Goal: Task Accomplishment & Management: Manage account settings

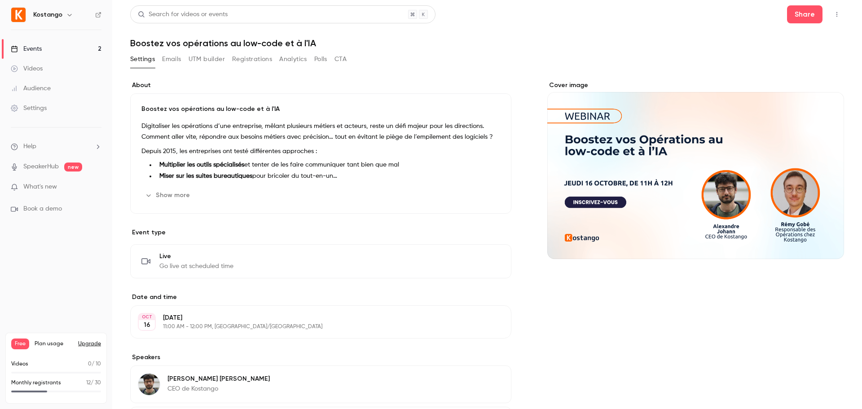
click at [238, 61] on button "Registrations" at bounding box center [252, 59] width 40 height 14
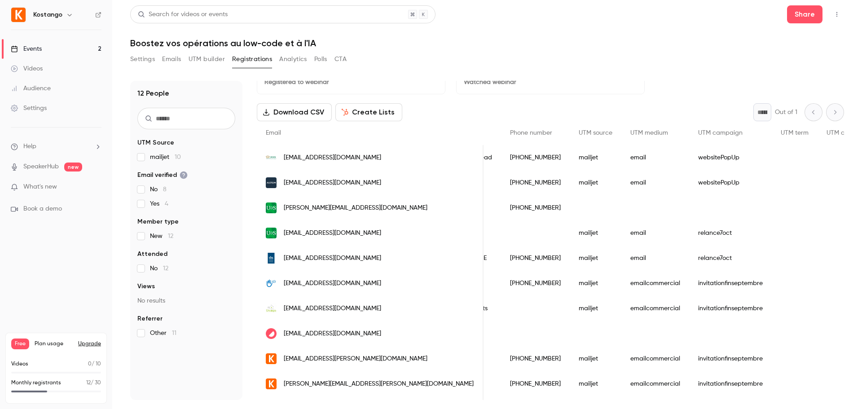
scroll to position [22, 0]
click at [43, 65] on div "Videos" at bounding box center [27, 68] width 32 height 9
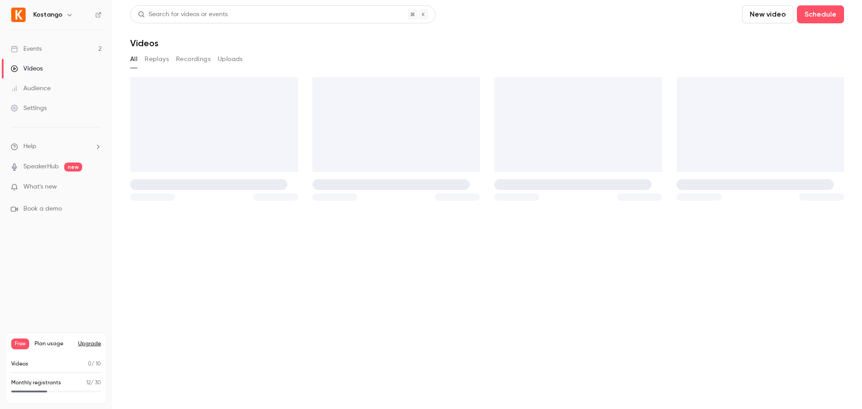
click at [40, 88] on div "Audience" at bounding box center [31, 88] width 40 height 9
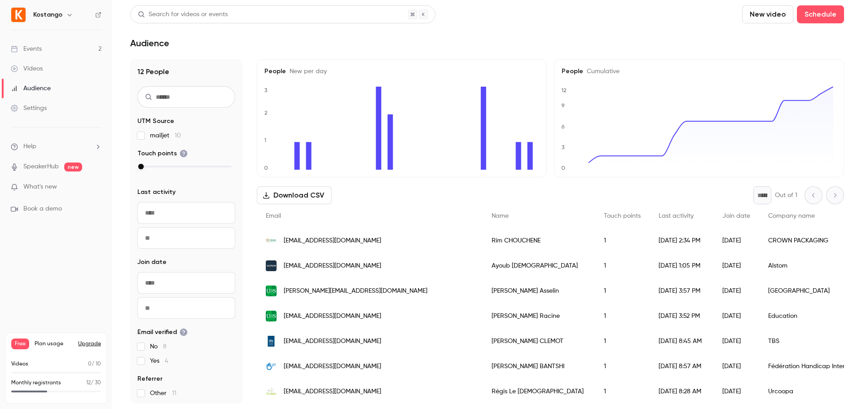
click at [35, 53] on div "Events" at bounding box center [26, 48] width 31 height 9
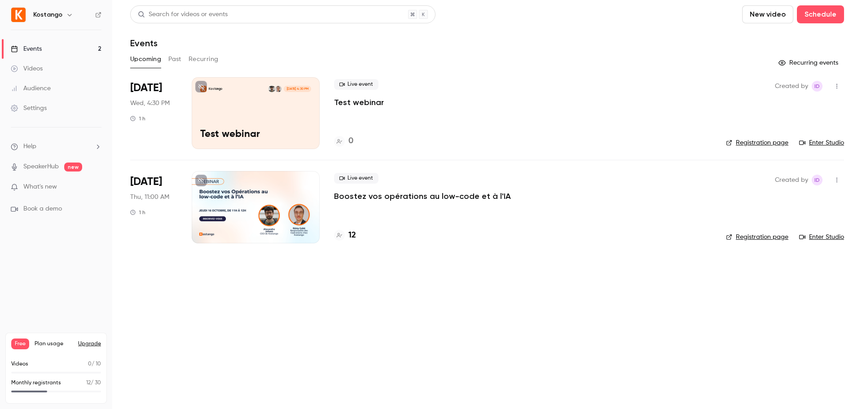
click at [766, 141] on link "Registration page" at bounding box center [757, 142] width 62 height 9
click at [818, 144] on link "Enter Studio" at bounding box center [821, 142] width 45 height 9
click at [406, 194] on p "Boostez vos opérations au low-code et à l'IA" at bounding box center [422, 196] width 177 height 11
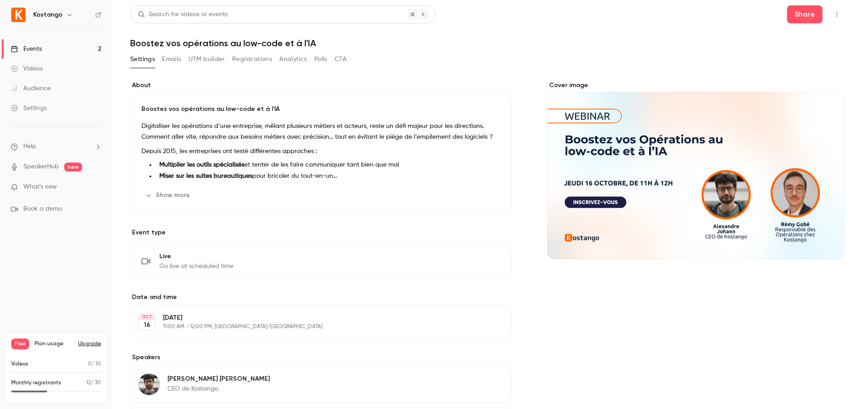
click at [177, 59] on button "Emails" at bounding box center [171, 59] width 19 height 14
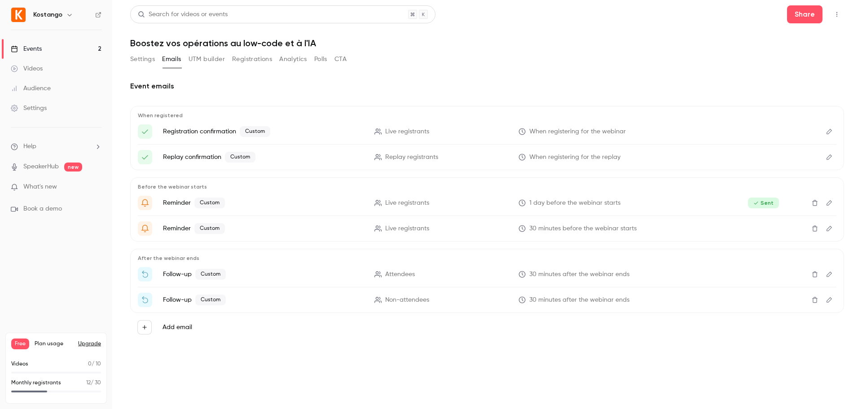
click at [206, 58] on button "UTM builder" at bounding box center [207, 59] width 36 height 14
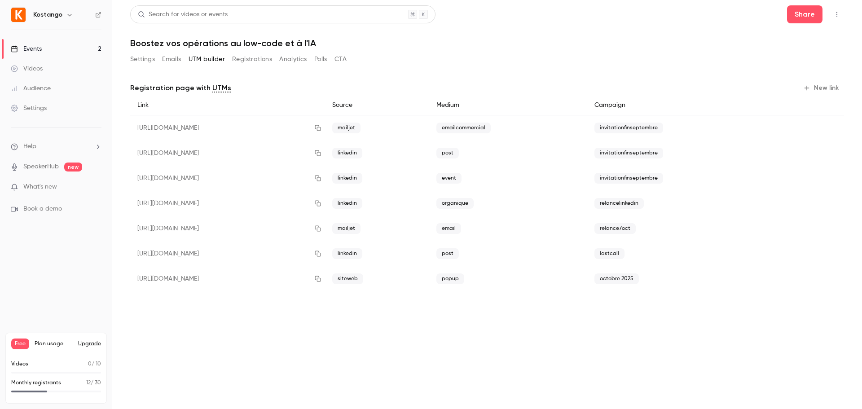
click at [257, 55] on button "Registrations" at bounding box center [252, 59] width 40 height 14
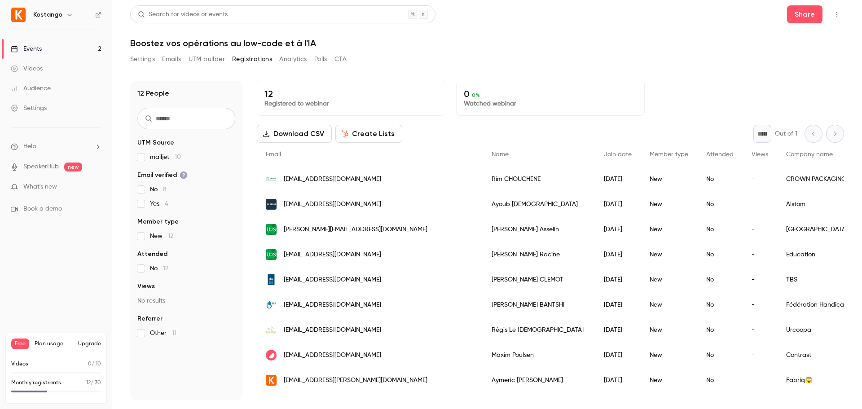
click at [297, 58] on button "Analytics" at bounding box center [293, 59] width 28 height 14
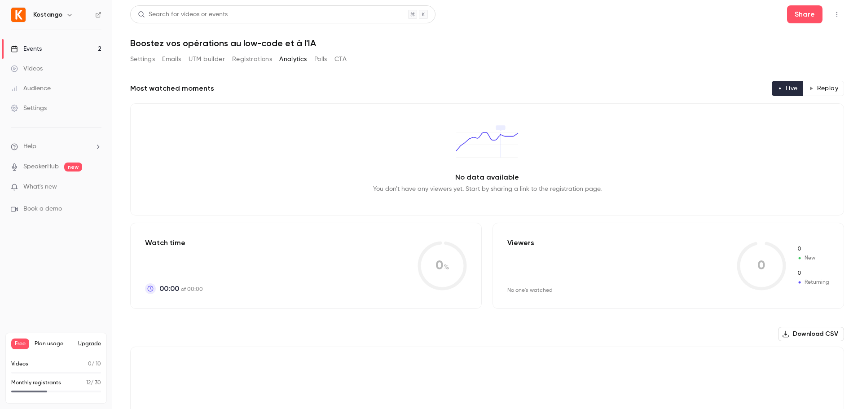
click at [320, 59] on button "Polls" at bounding box center [320, 59] width 13 height 14
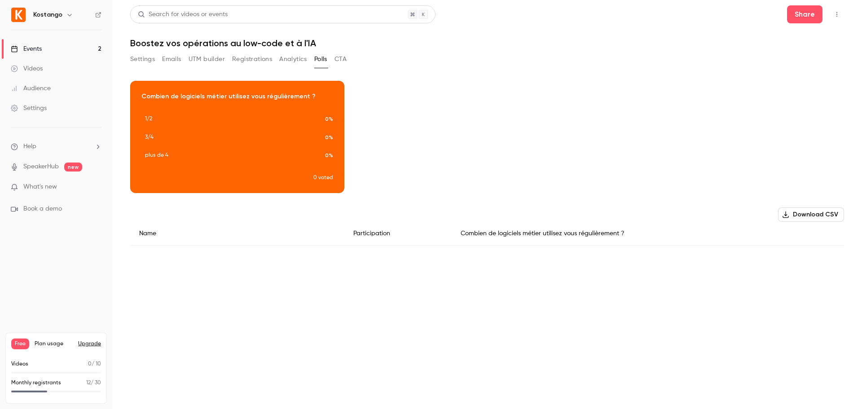
click at [342, 59] on button "CTA" at bounding box center [341, 59] width 12 height 14
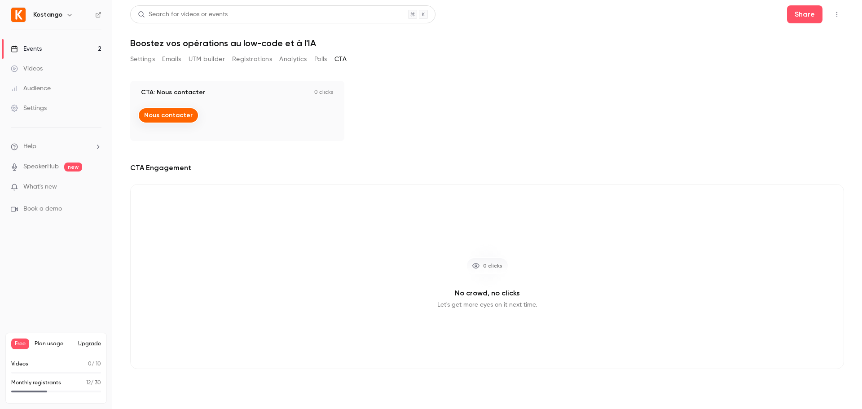
click at [134, 58] on button "Settings" at bounding box center [142, 59] width 25 height 14
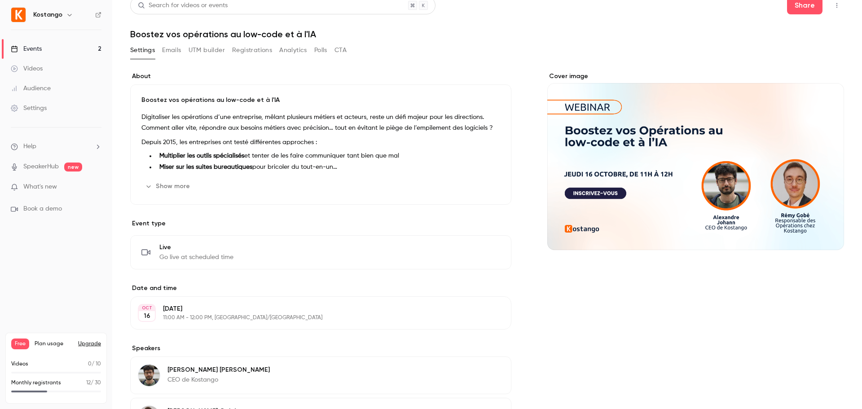
scroll to position [9, 0]
drag, startPoint x: 175, startPoint y: 184, endPoint x: 162, endPoint y: 187, distance: 13.4
click at [162, 187] on button "Show more" at bounding box center [168, 186] width 54 height 14
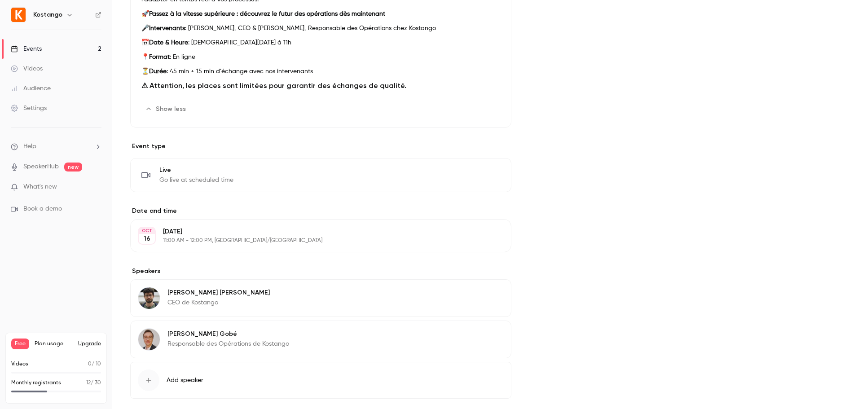
scroll to position [341, 0]
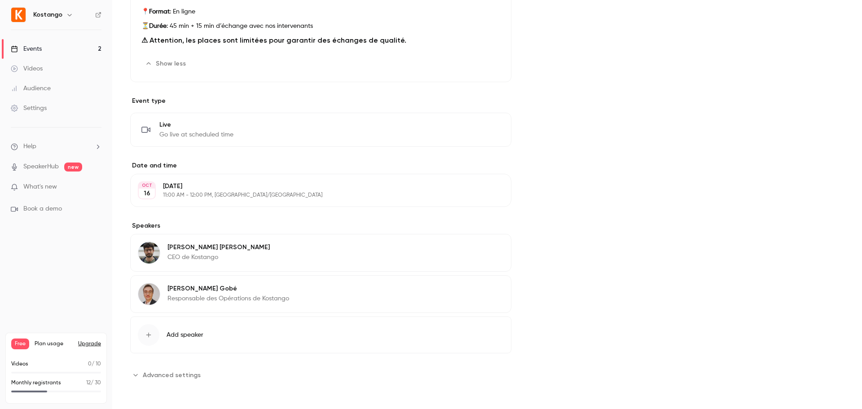
click at [476, 192] on icon "button" at bounding box center [479, 190] width 6 height 6
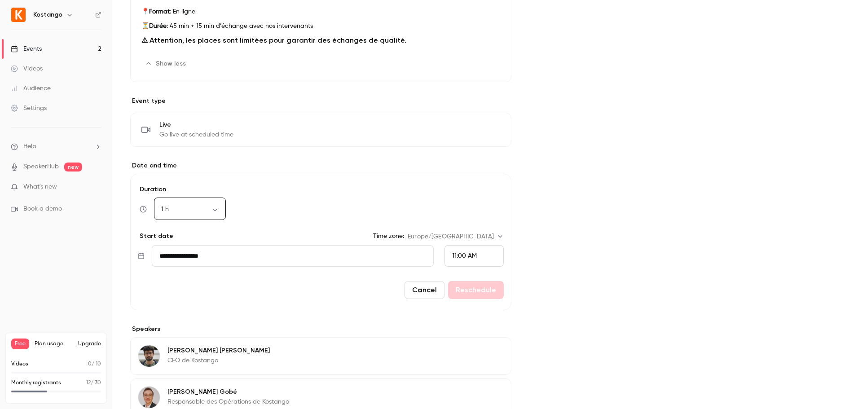
click at [196, 212] on body "Kostango Events 2 Videos Audience Settings Help SpeakerHub new What's new Book …" at bounding box center [431, 204] width 862 height 409
click at [181, 278] on li "45 min" at bounding box center [190, 280] width 72 height 23
type input "**"
click at [479, 286] on button "Reschedule" at bounding box center [476, 290] width 56 height 18
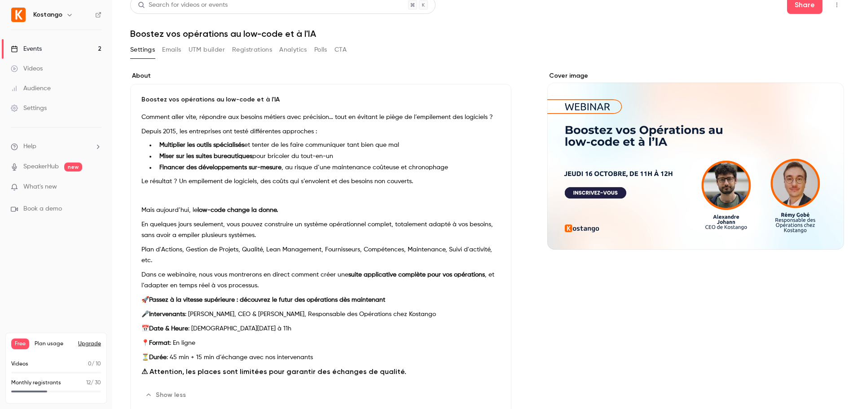
scroll to position [10, 0]
click at [141, 97] on div "Boostez vos opérations au low-code et à l'IA Digitaliser les opérations d’une e…" at bounding box center [320, 248] width 381 height 330
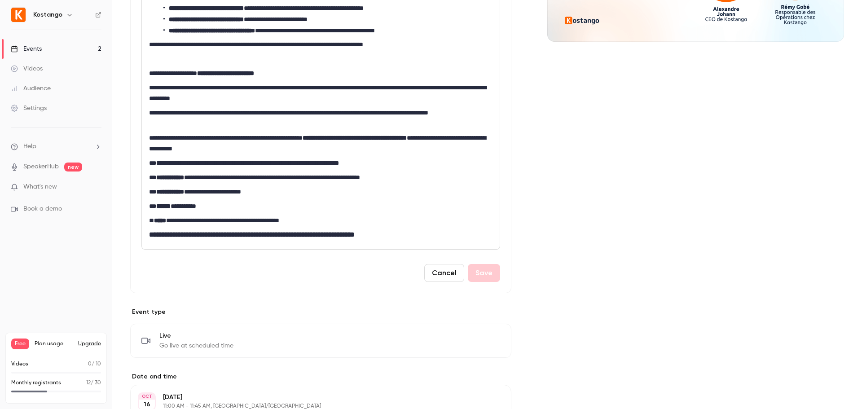
scroll to position [219, 0]
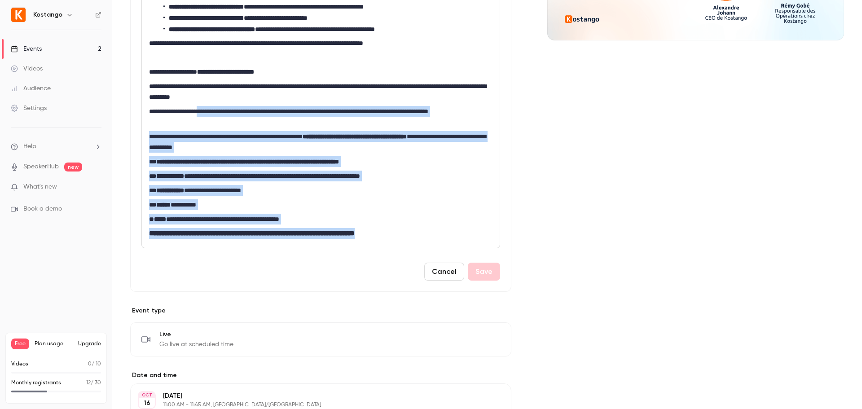
drag, startPoint x: 401, startPoint y: 240, endPoint x: 200, endPoint y: 95, distance: 247.5
click at [203, 101] on div "**********" at bounding box center [321, 97] width 358 height 301
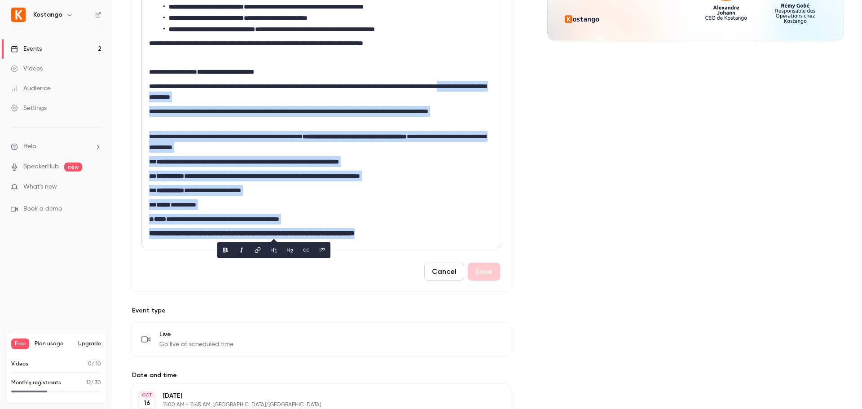
click at [408, 233] on h3 "**********" at bounding box center [321, 233] width 344 height 11
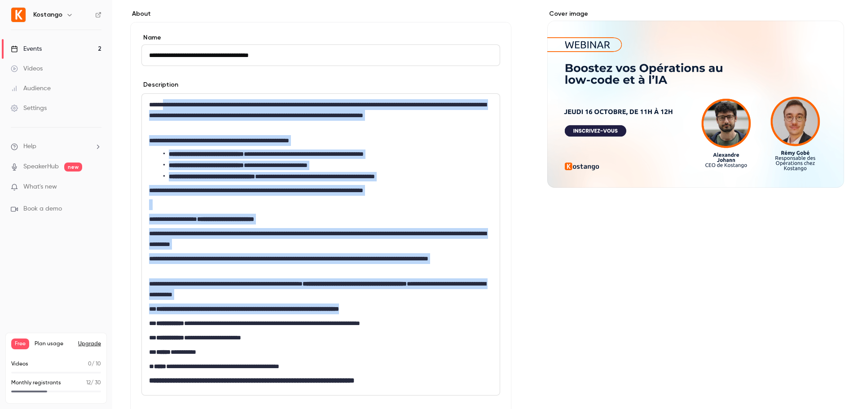
scroll to position [66, 0]
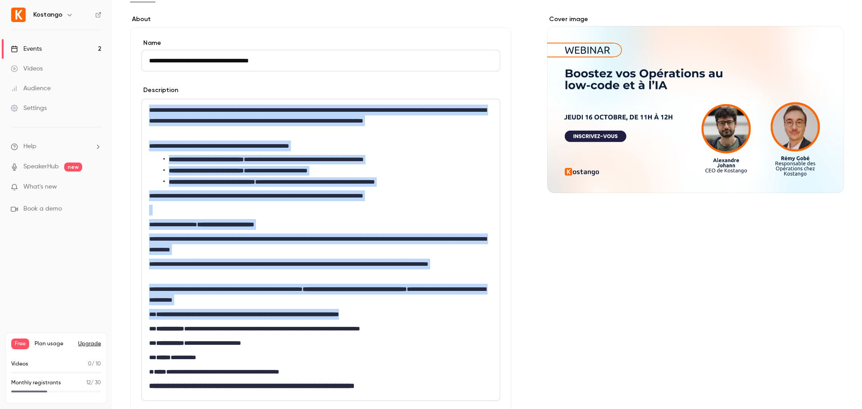
drag, startPoint x: 408, startPoint y: 160, endPoint x: 149, endPoint y: 102, distance: 265.6
click at [149, 102] on div "**********" at bounding box center [321, 249] width 358 height 301
copy div "**********"
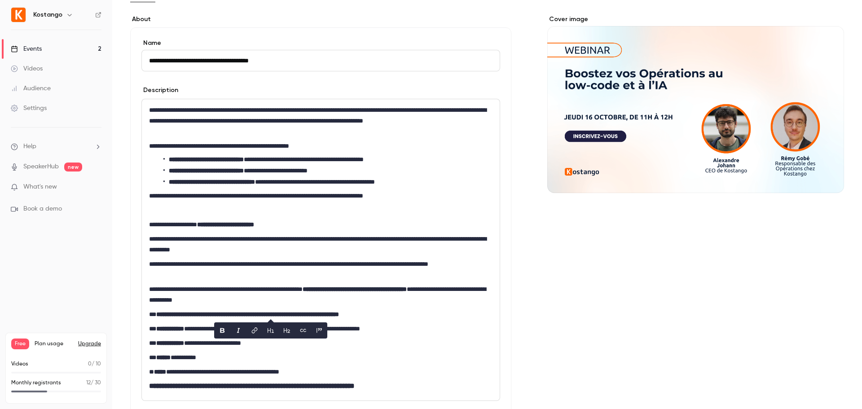
click at [423, 80] on form "**********" at bounding box center [320, 236] width 359 height 395
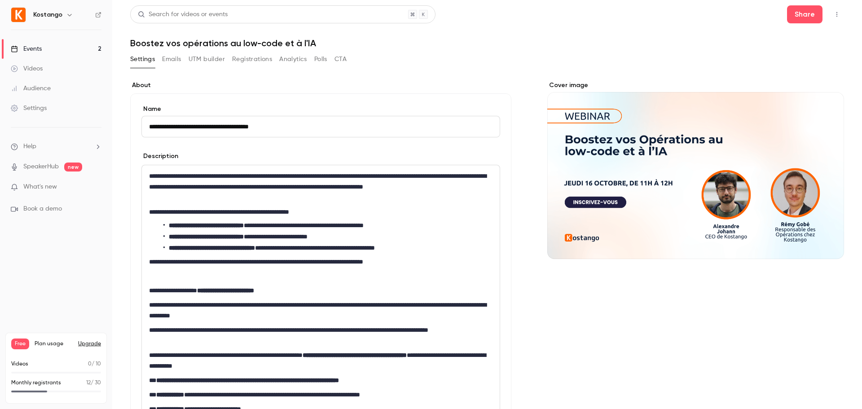
click at [48, 46] on link "Events 2" at bounding box center [56, 49] width 112 height 20
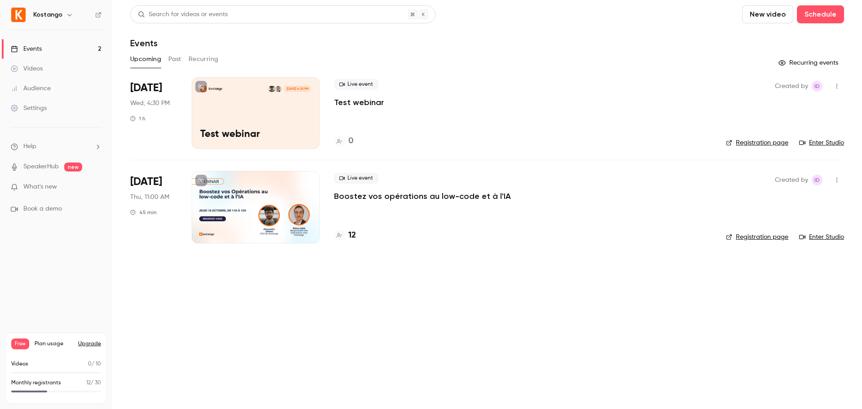
click at [825, 143] on link "Enter Studio" at bounding box center [821, 142] width 45 height 9
click at [384, 197] on p "Boostez vos opérations au low-code et à l'IA" at bounding box center [422, 196] width 177 height 11
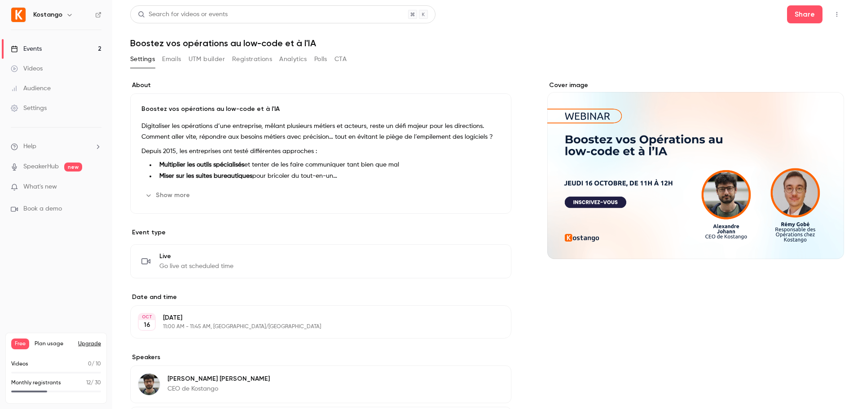
click at [137, 59] on button "Settings" at bounding box center [142, 59] width 25 height 14
click at [57, 53] on link "Events 2" at bounding box center [56, 49] width 112 height 20
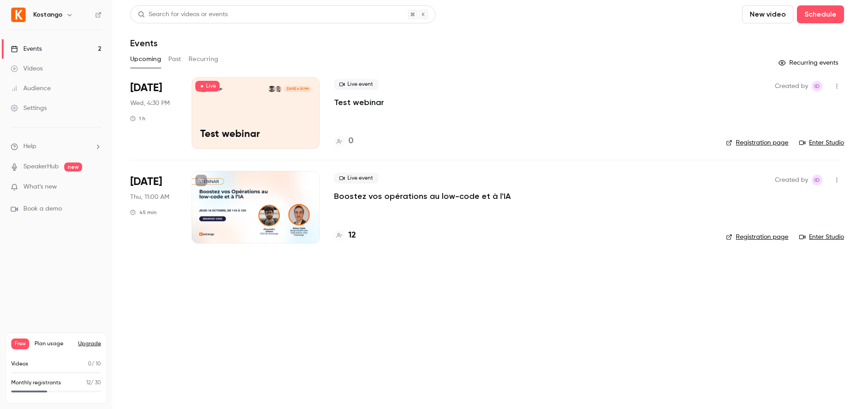
click at [392, 196] on p "Boostez vos opérations au low-code et à l'IA" at bounding box center [422, 196] width 177 height 11
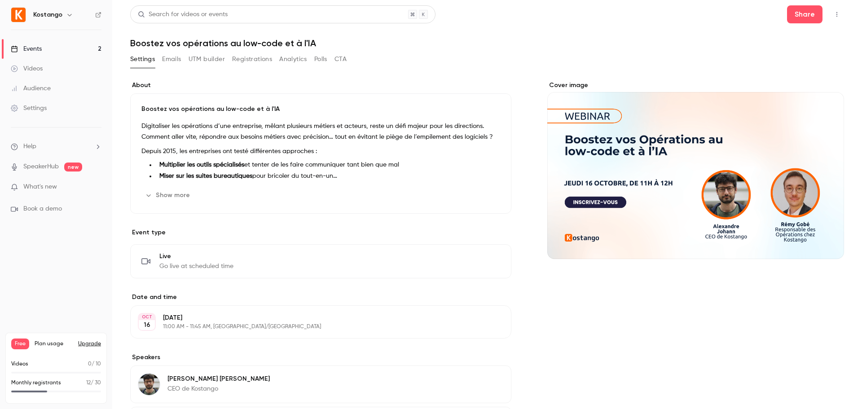
click at [175, 60] on button "Emails" at bounding box center [171, 59] width 19 height 14
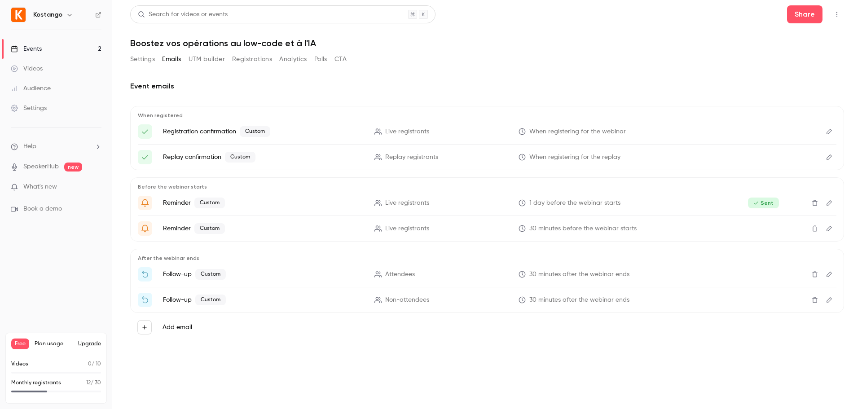
click at [339, 58] on button "CTA" at bounding box center [341, 59] width 12 height 14
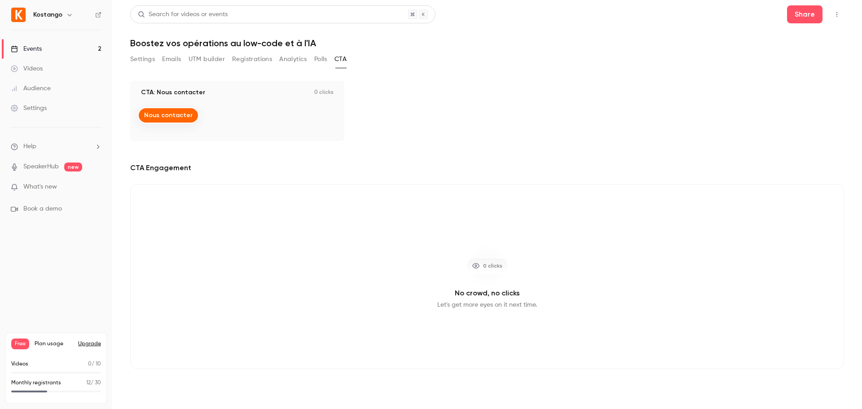
click at [322, 61] on button "Polls" at bounding box center [320, 59] width 13 height 14
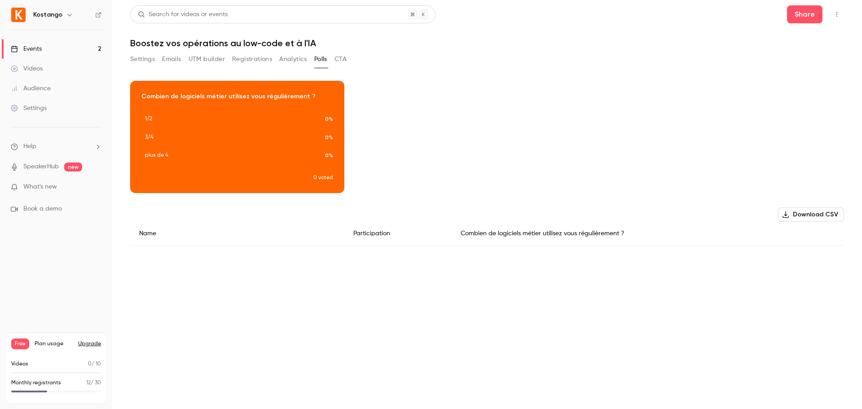
click at [343, 57] on button "CTA" at bounding box center [341, 59] width 12 height 14
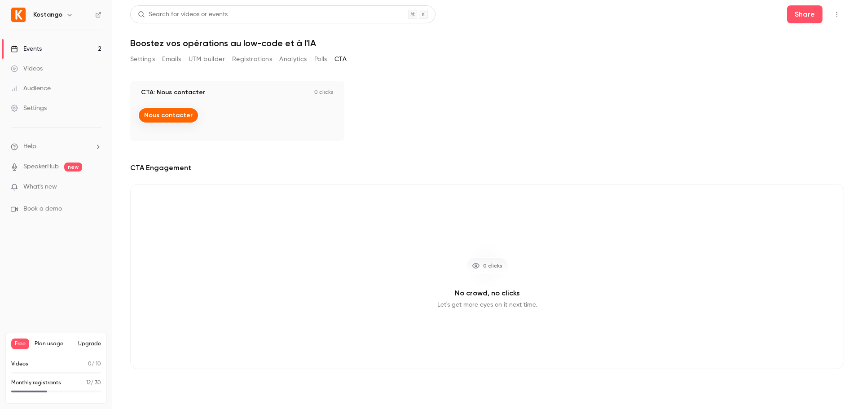
click at [145, 58] on button "Settings" at bounding box center [142, 59] width 25 height 14
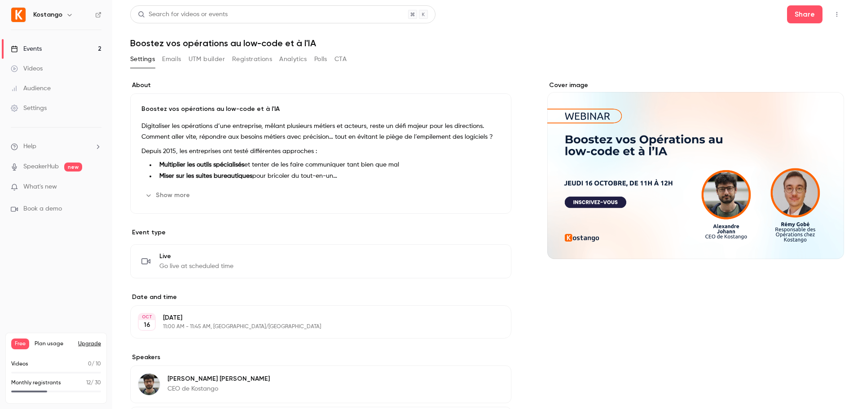
click at [42, 44] on link "Events 2" at bounding box center [56, 49] width 112 height 20
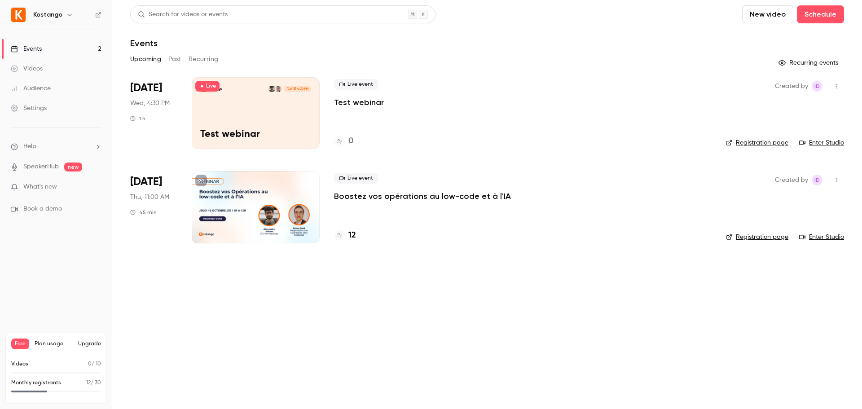
click at [815, 237] on link "Enter Studio" at bounding box center [821, 237] width 45 height 9
click at [385, 198] on p "Boostez vos opérations au low-code et à l'IA" at bounding box center [422, 196] width 177 height 11
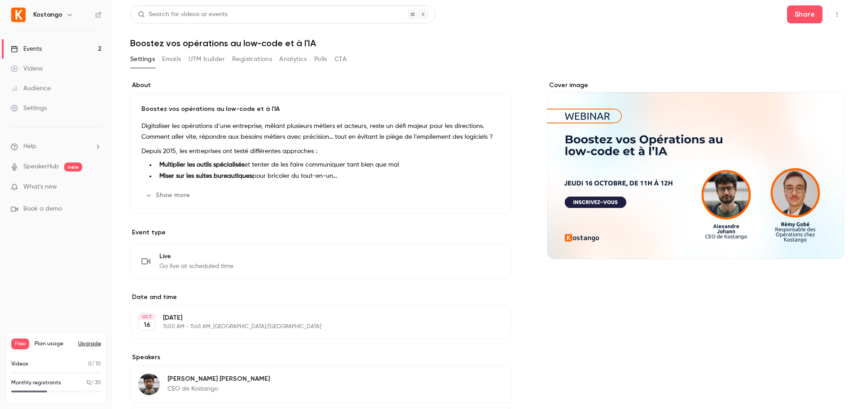
click at [246, 59] on button "Registrations" at bounding box center [252, 59] width 40 height 14
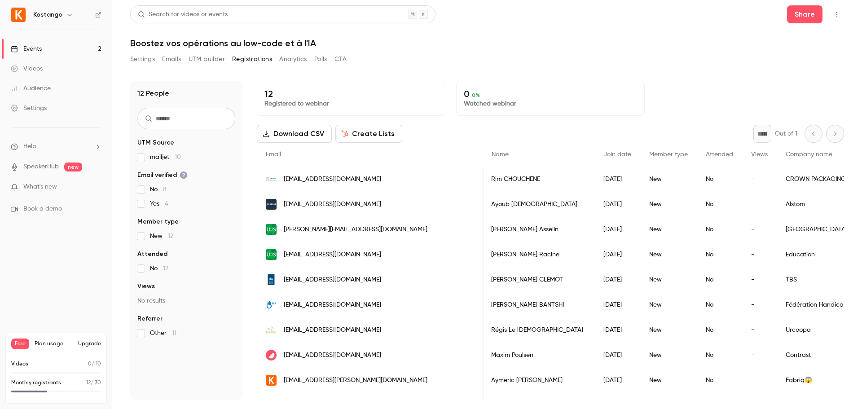
scroll to position [0, 2]
click at [649, 154] on span "Member type" at bounding box center [668, 154] width 39 height 6
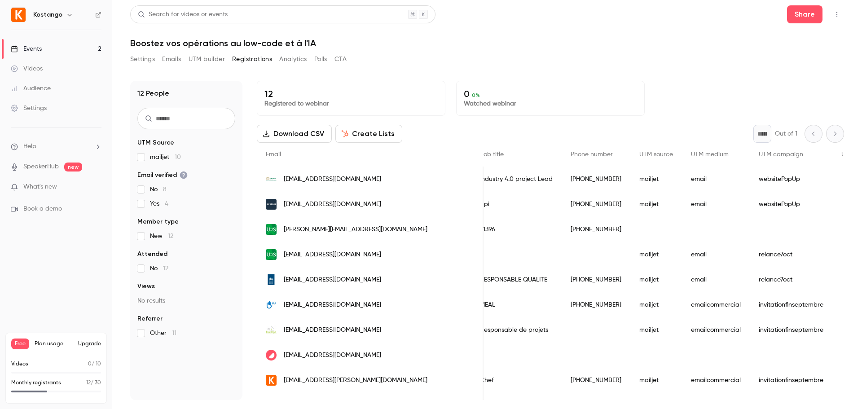
scroll to position [0, 490]
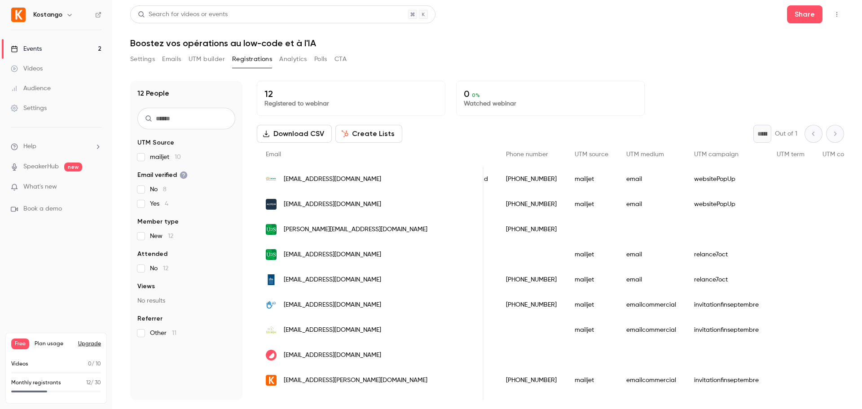
click at [321, 305] on span "[EMAIL_ADDRESS][DOMAIN_NAME]" at bounding box center [332, 304] width 97 height 9
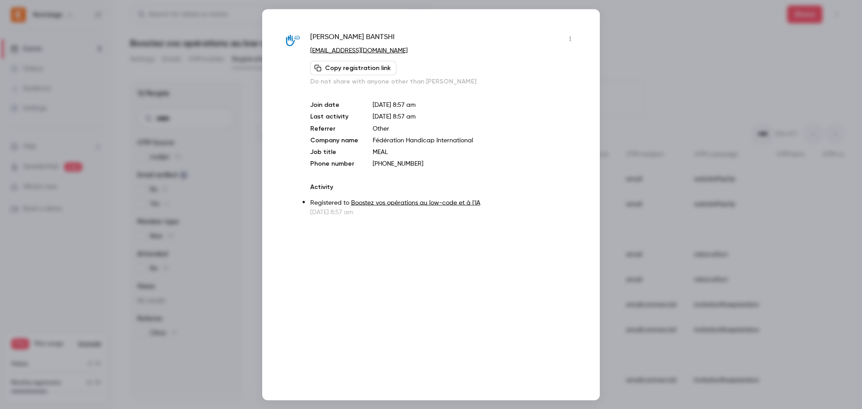
click at [572, 37] on icon "button" at bounding box center [570, 38] width 7 height 6
click at [623, 43] on div at bounding box center [431, 204] width 862 height 409
click at [609, 57] on div at bounding box center [431, 204] width 862 height 409
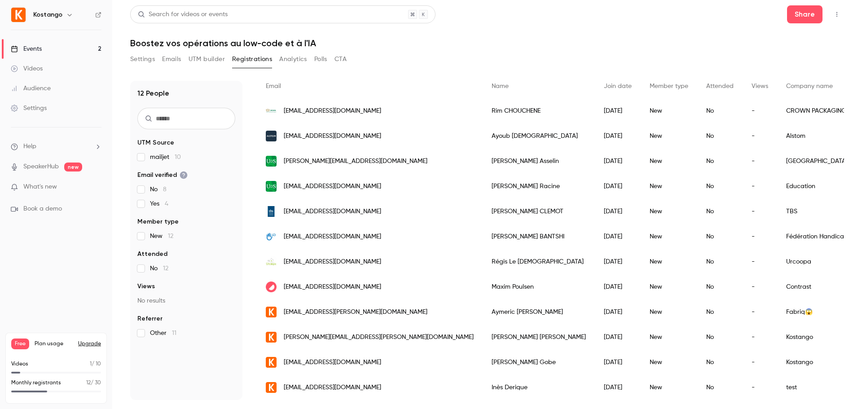
scroll to position [0, 0]
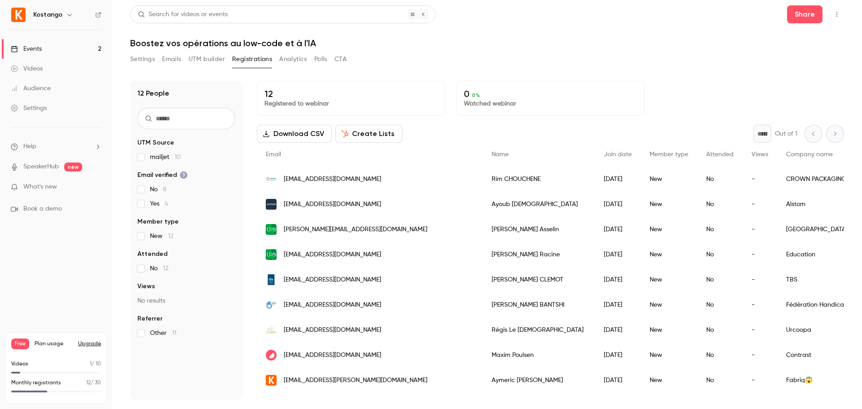
click at [141, 62] on button "Settings" at bounding box center [142, 59] width 25 height 14
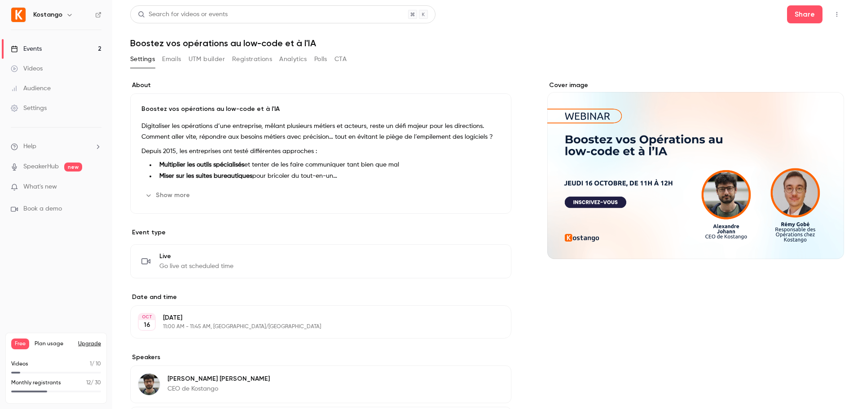
click at [172, 57] on button "Emails" at bounding box center [171, 59] width 19 height 14
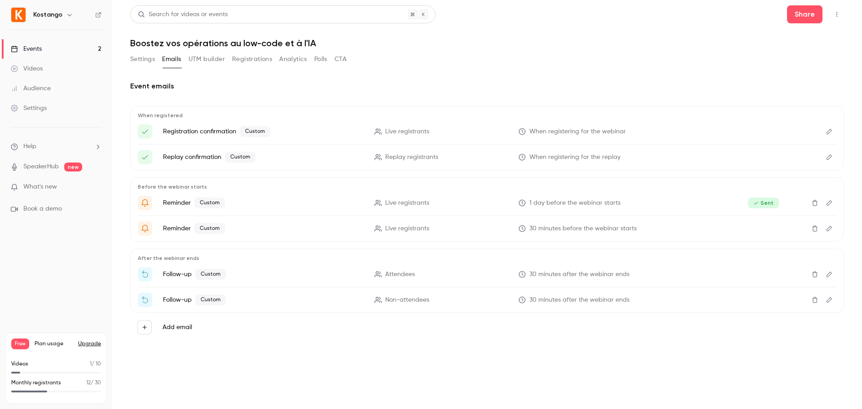
click at [40, 51] on div "Events" at bounding box center [26, 48] width 31 height 9
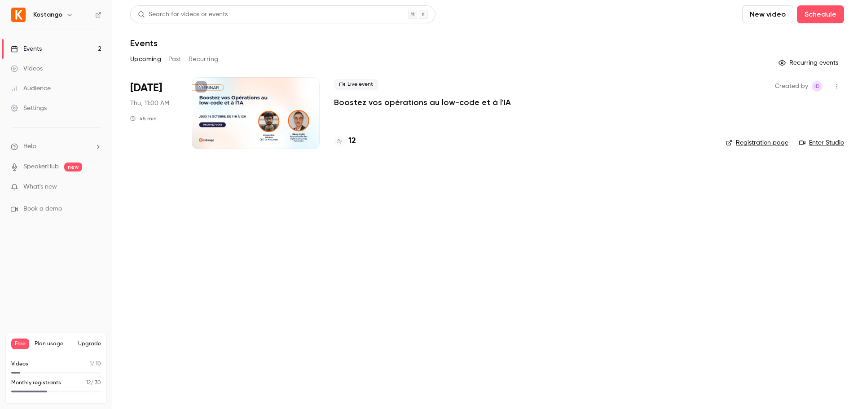
click at [177, 62] on button "Past" at bounding box center [174, 59] width 13 height 14
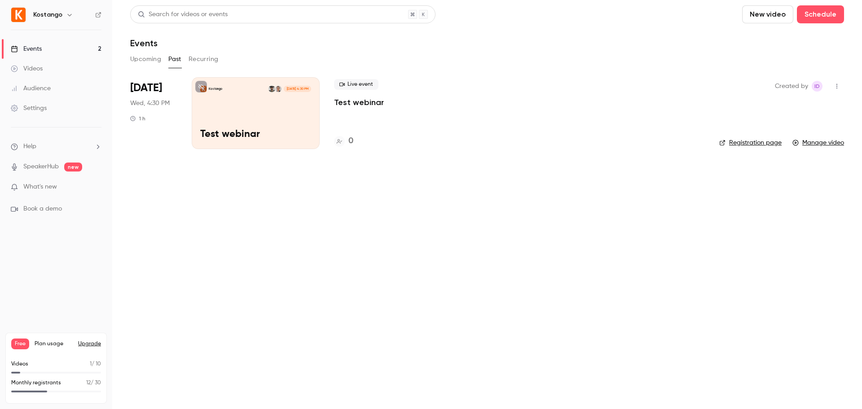
click at [370, 104] on p "Test webinar" at bounding box center [359, 102] width 50 height 11
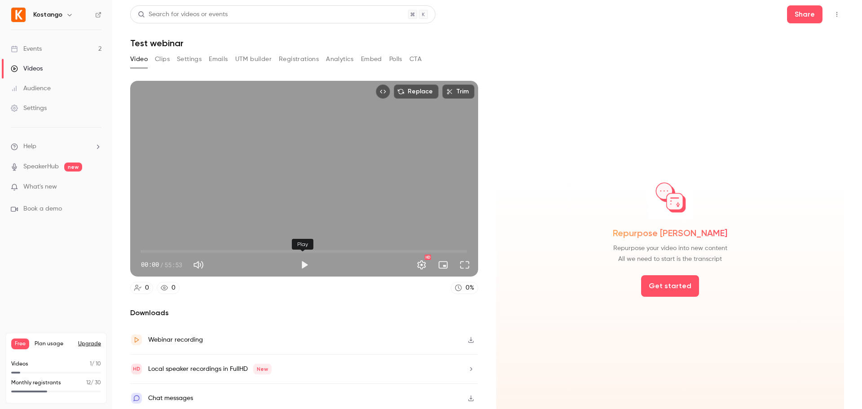
click at [302, 263] on button "Play" at bounding box center [304, 265] width 18 height 18
click at [302, 263] on button "Pause" at bounding box center [304, 265] width 18 height 18
type input "****"
click at [162, 63] on button "Clips" at bounding box center [162, 59] width 15 height 14
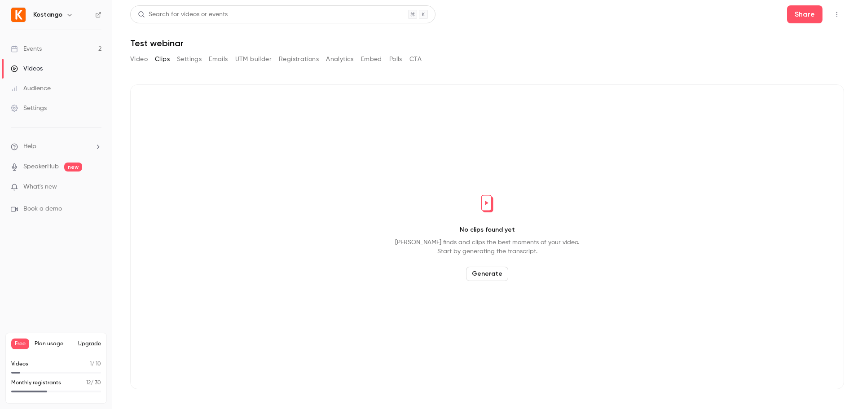
click at [191, 59] on button "Settings" at bounding box center [189, 59] width 25 height 14
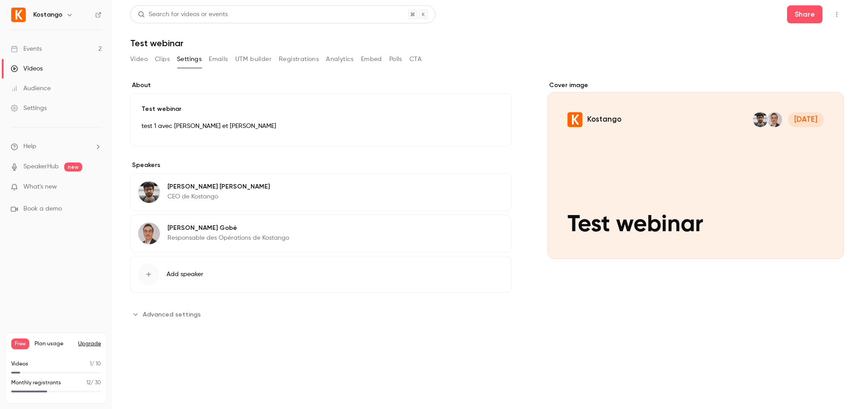
click at [143, 60] on button "Video" at bounding box center [139, 59] width 18 height 14
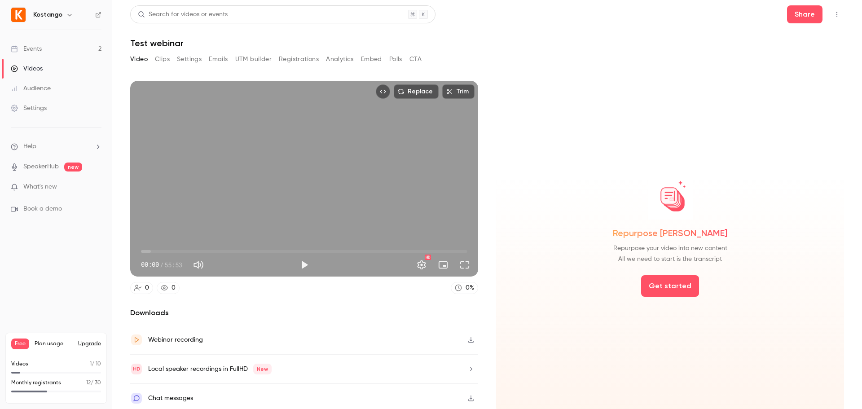
click at [42, 51] on link "Events 2" at bounding box center [56, 49] width 112 height 20
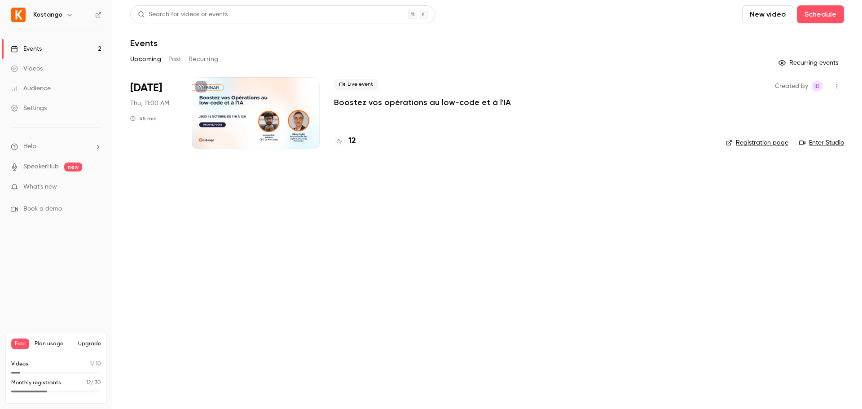
click at [19, 344] on span "Free" at bounding box center [20, 344] width 18 height 11
click at [93, 342] on button "Upgrade" at bounding box center [89, 343] width 23 height 7
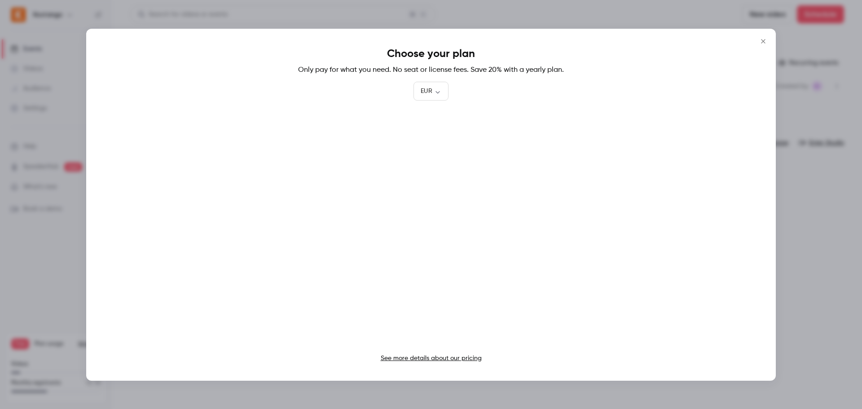
click at [455, 360] on link "See more details about our pricing" at bounding box center [431, 358] width 101 height 6
click at [331, 5] on div at bounding box center [431, 204] width 862 height 409
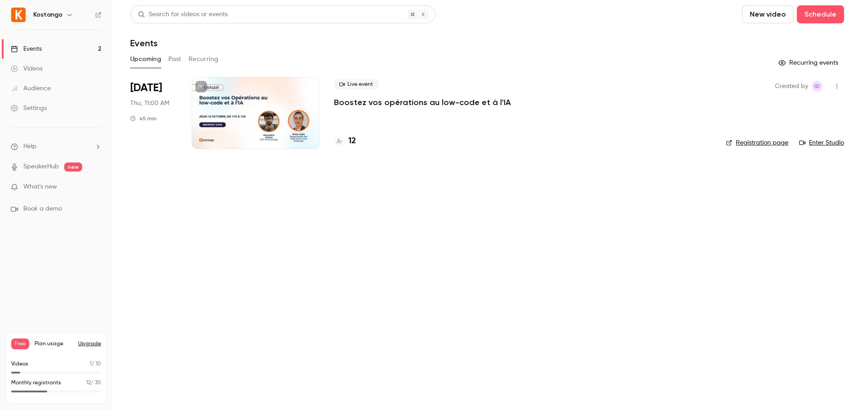
click at [388, 101] on p "Boostez vos opérations au low-code et à l'IA" at bounding box center [422, 102] width 177 height 11
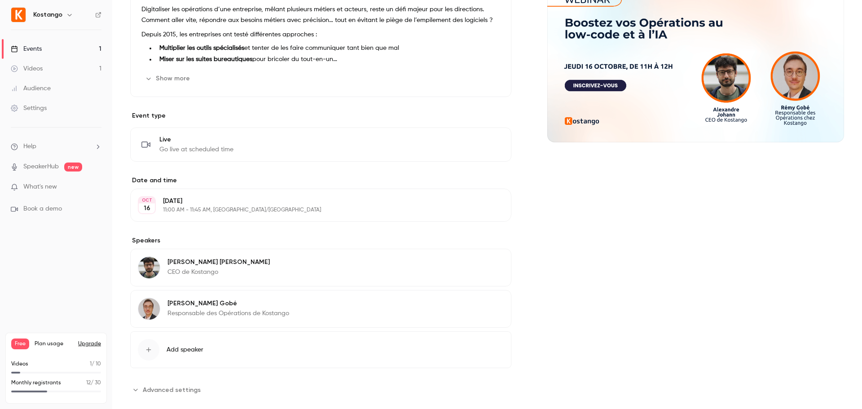
scroll to position [132, 0]
